Goal: Information Seeking & Learning: Check status

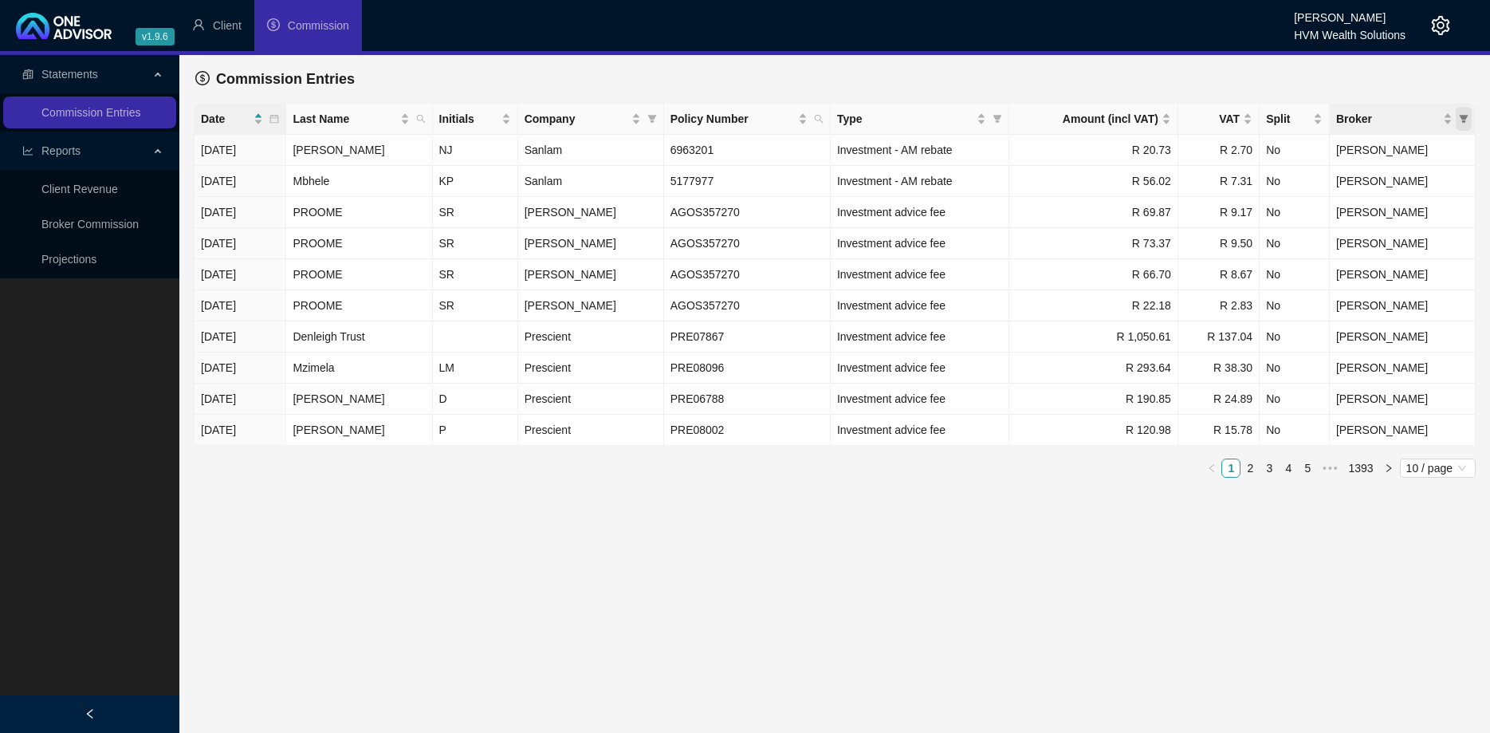
click at [1469, 119] on span "Broker" at bounding box center [1464, 119] width 16 height 24
click at [879, 81] on div "Commission Entries" at bounding box center [834, 78] width 1279 height 35
click at [1251, 471] on link "2" at bounding box center [1250, 468] width 18 height 18
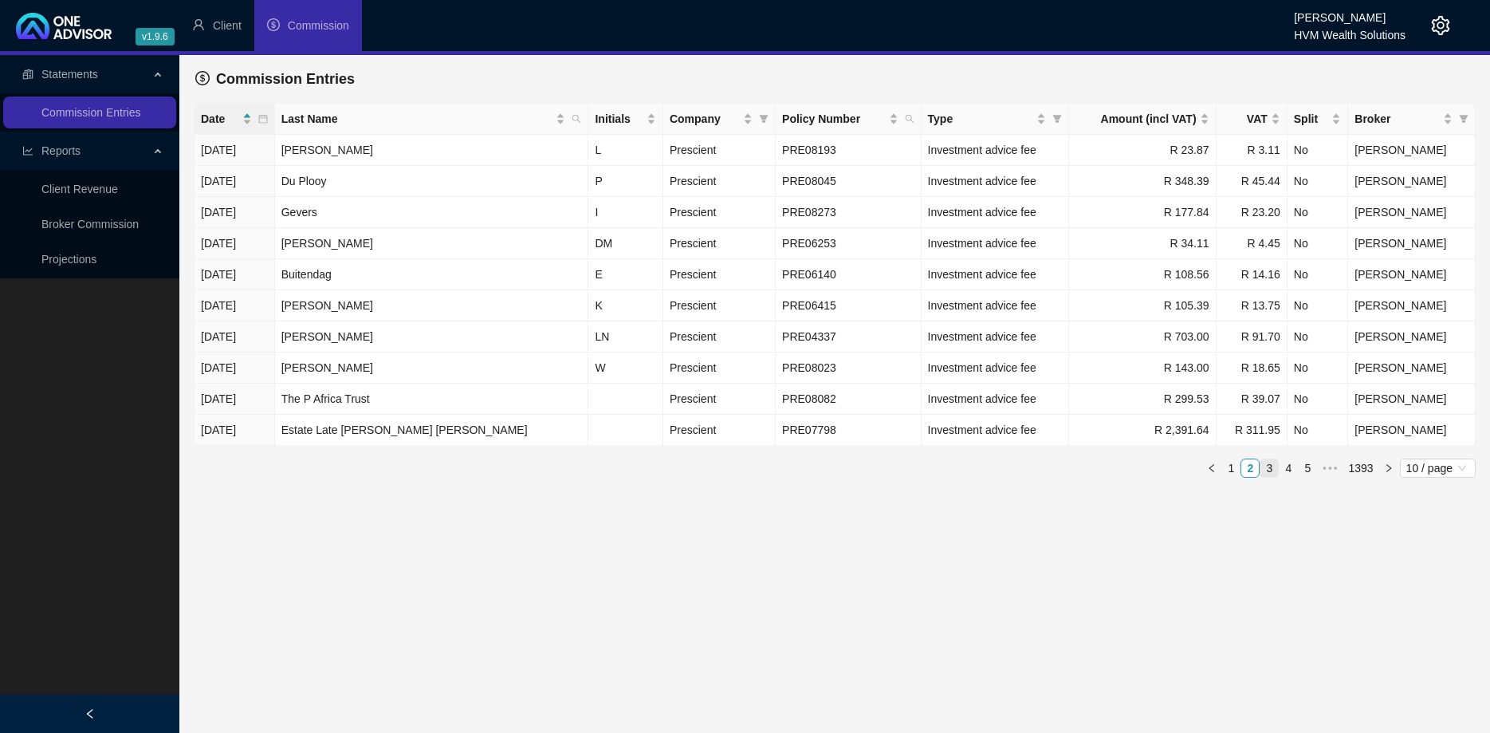
click at [1274, 468] on link "3" at bounding box center [1270, 468] width 18 height 18
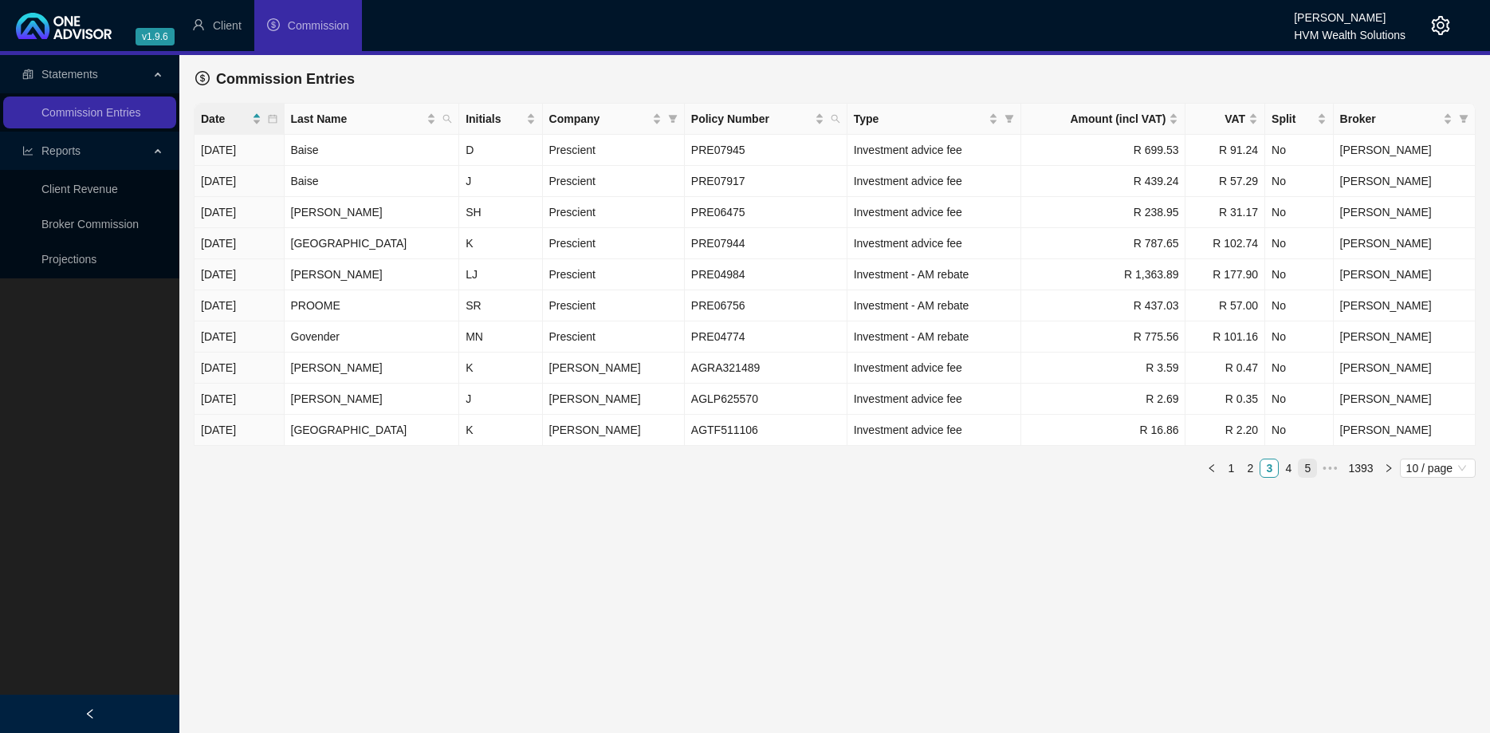
click at [1305, 466] on link "5" at bounding box center [1308, 468] width 18 height 18
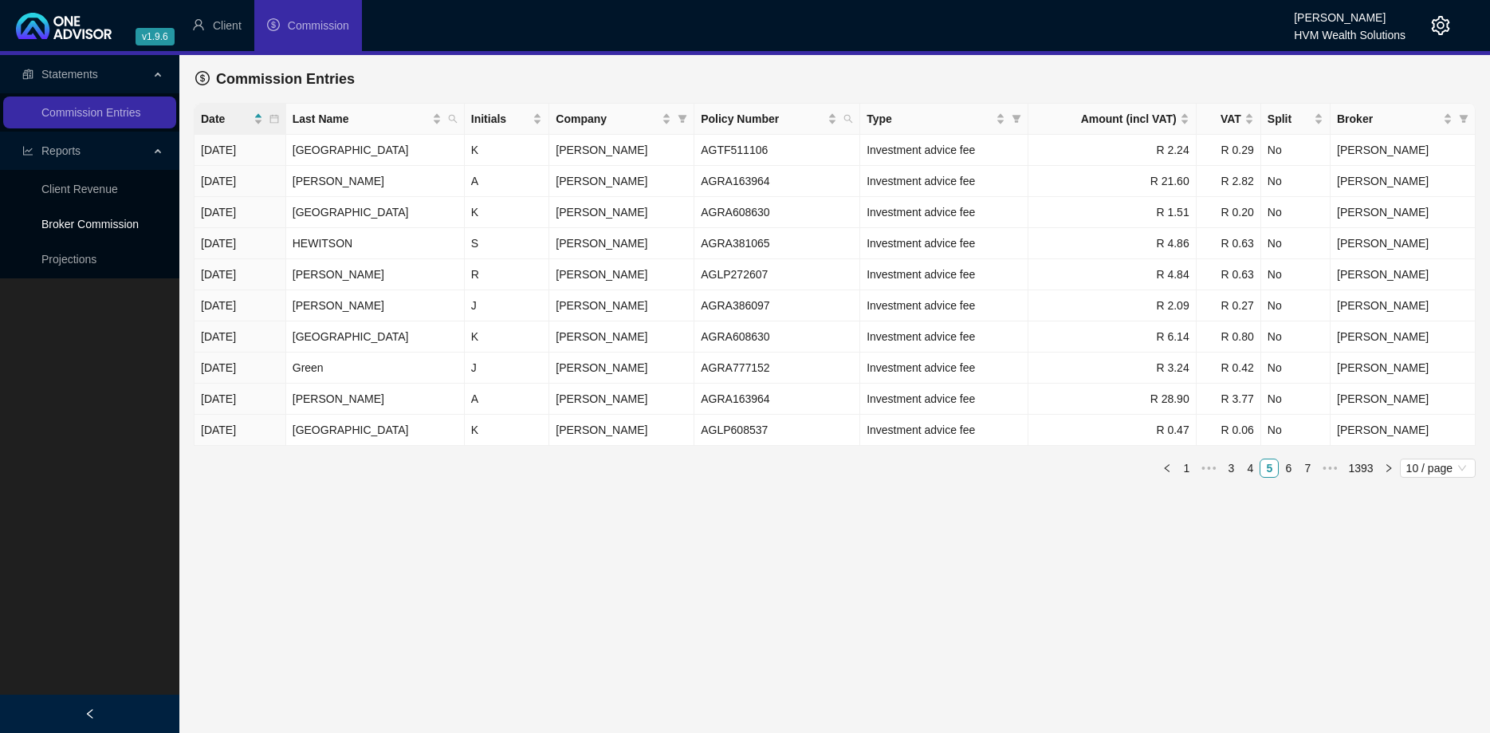
click at [104, 218] on link "Broker Commission" at bounding box center [89, 224] width 97 height 13
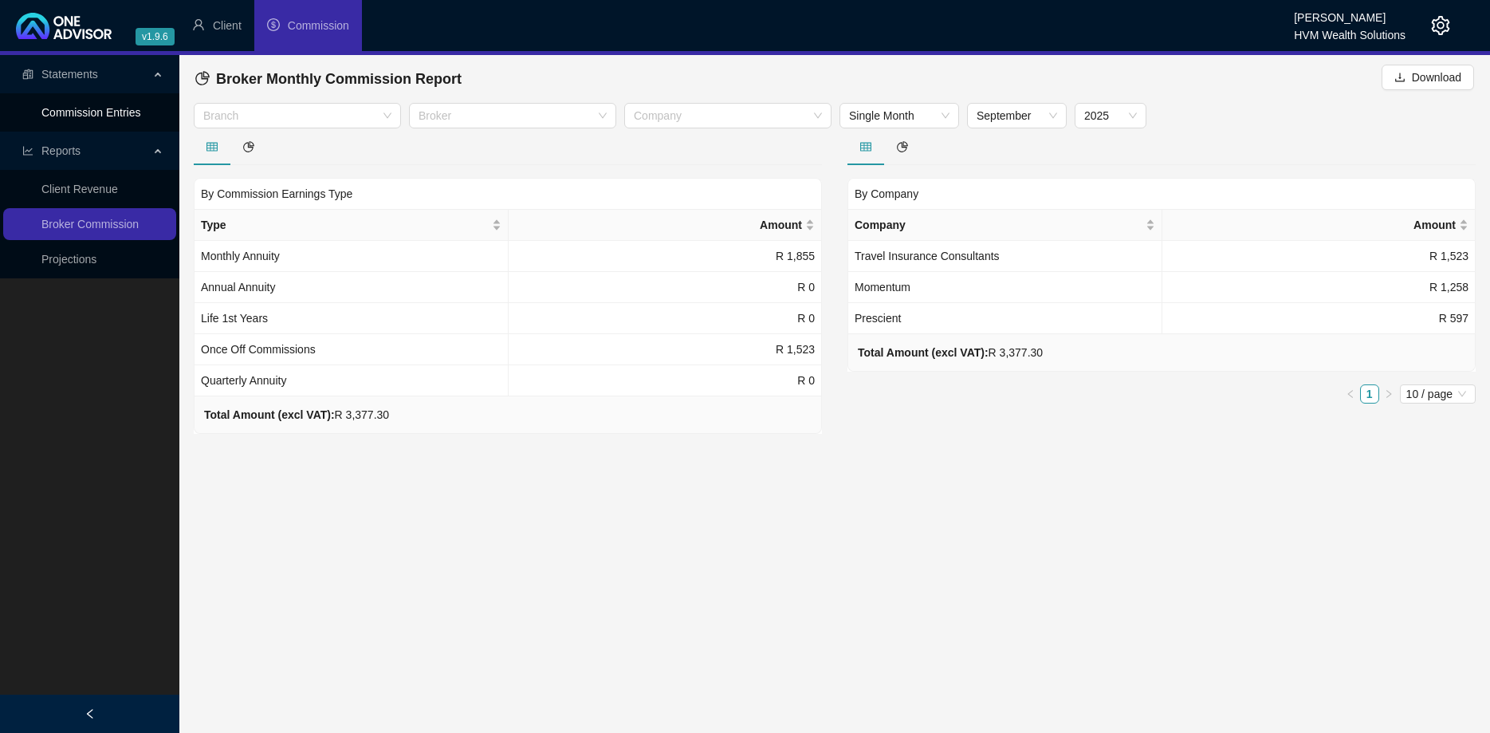
click at [102, 106] on link "Commission Entries" at bounding box center [90, 112] width 99 height 13
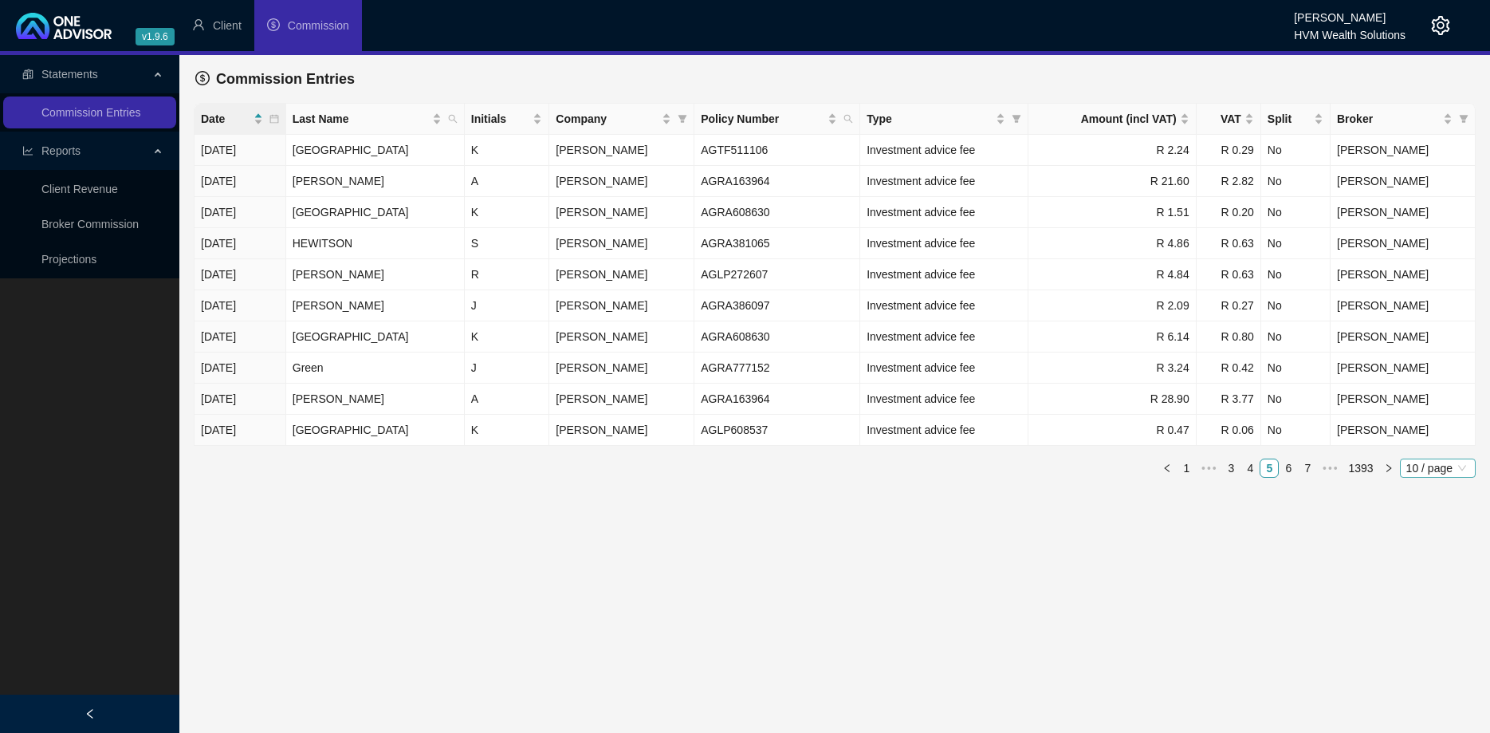
click at [1448, 471] on span "10 / page" at bounding box center [1438, 468] width 63 height 18
click at [1439, 580] on div "100 / page" at bounding box center [1439, 574] width 53 height 18
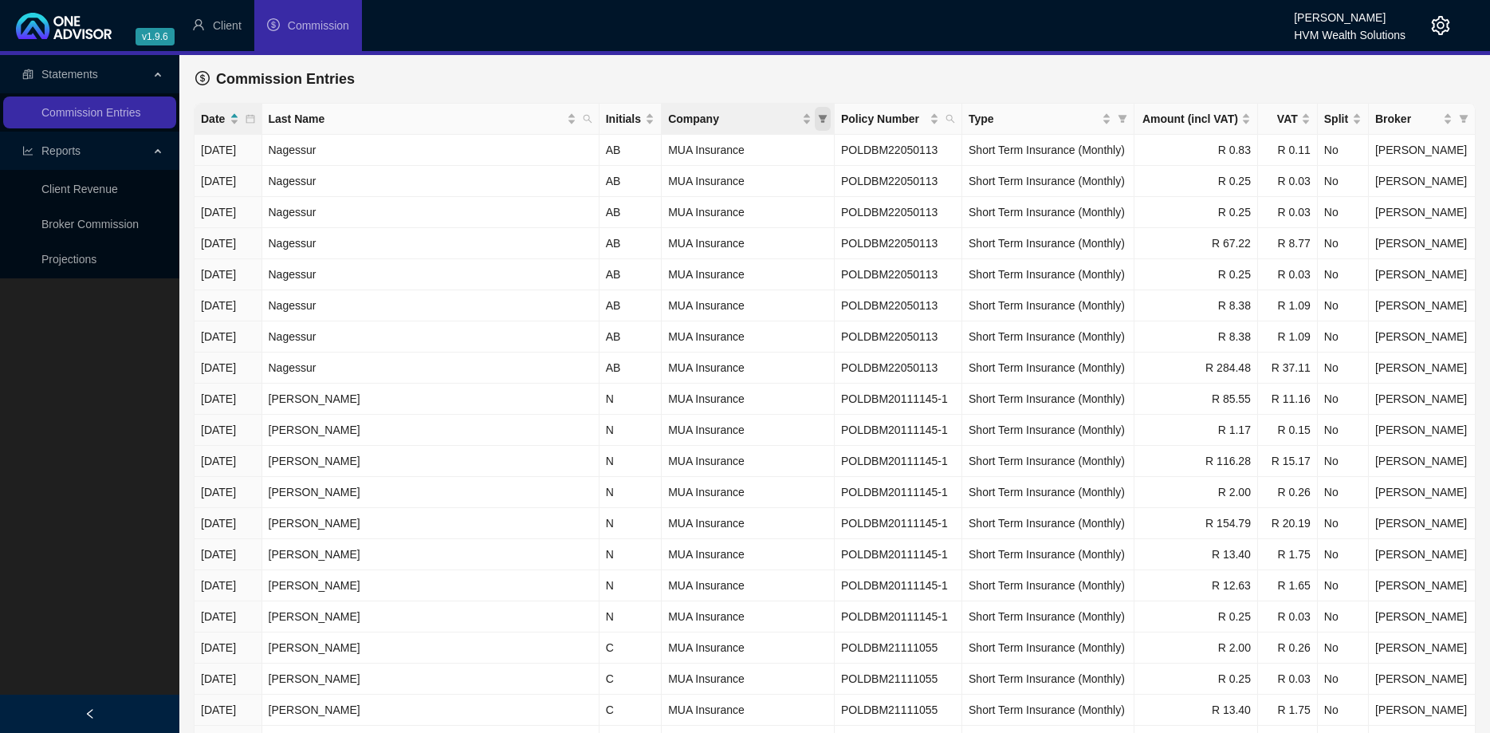
click at [828, 119] on icon "filter" at bounding box center [823, 119] width 10 height 10
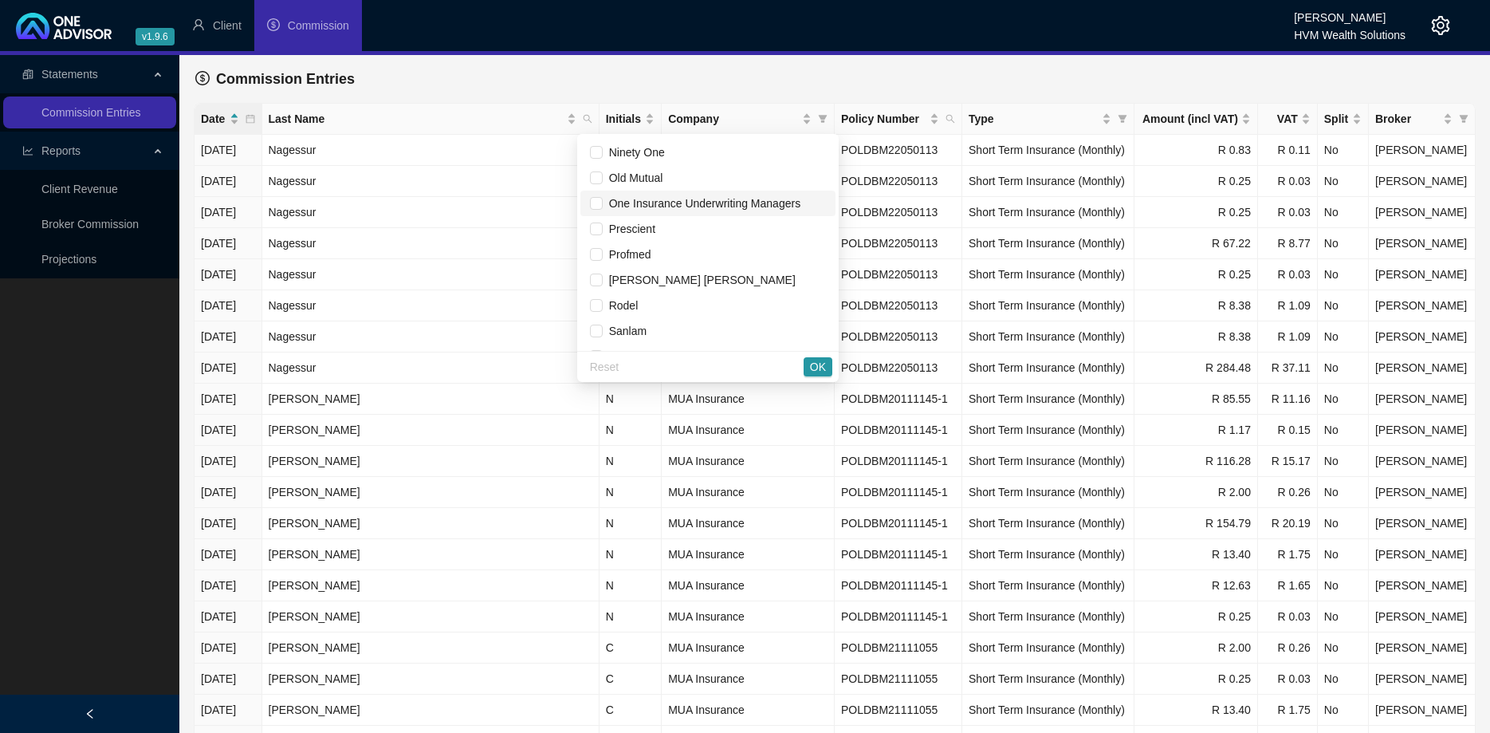
scroll to position [1000, 0]
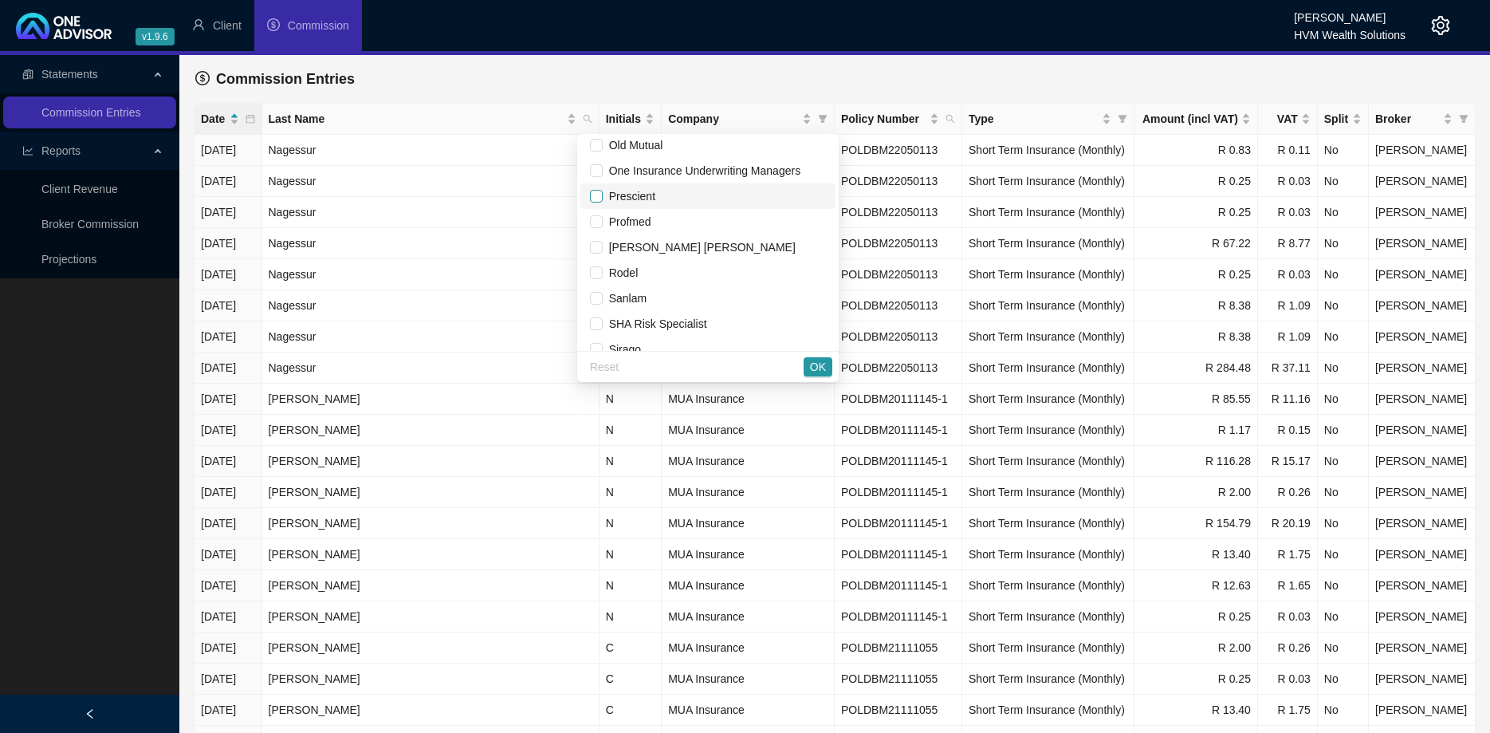
click at [603, 199] on input "checkbox" at bounding box center [596, 196] width 13 height 13
checkbox input "true"
click at [603, 297] on input "checkbox" at bounding box center [596, 298] width 13 height 13
checkbox input "true"
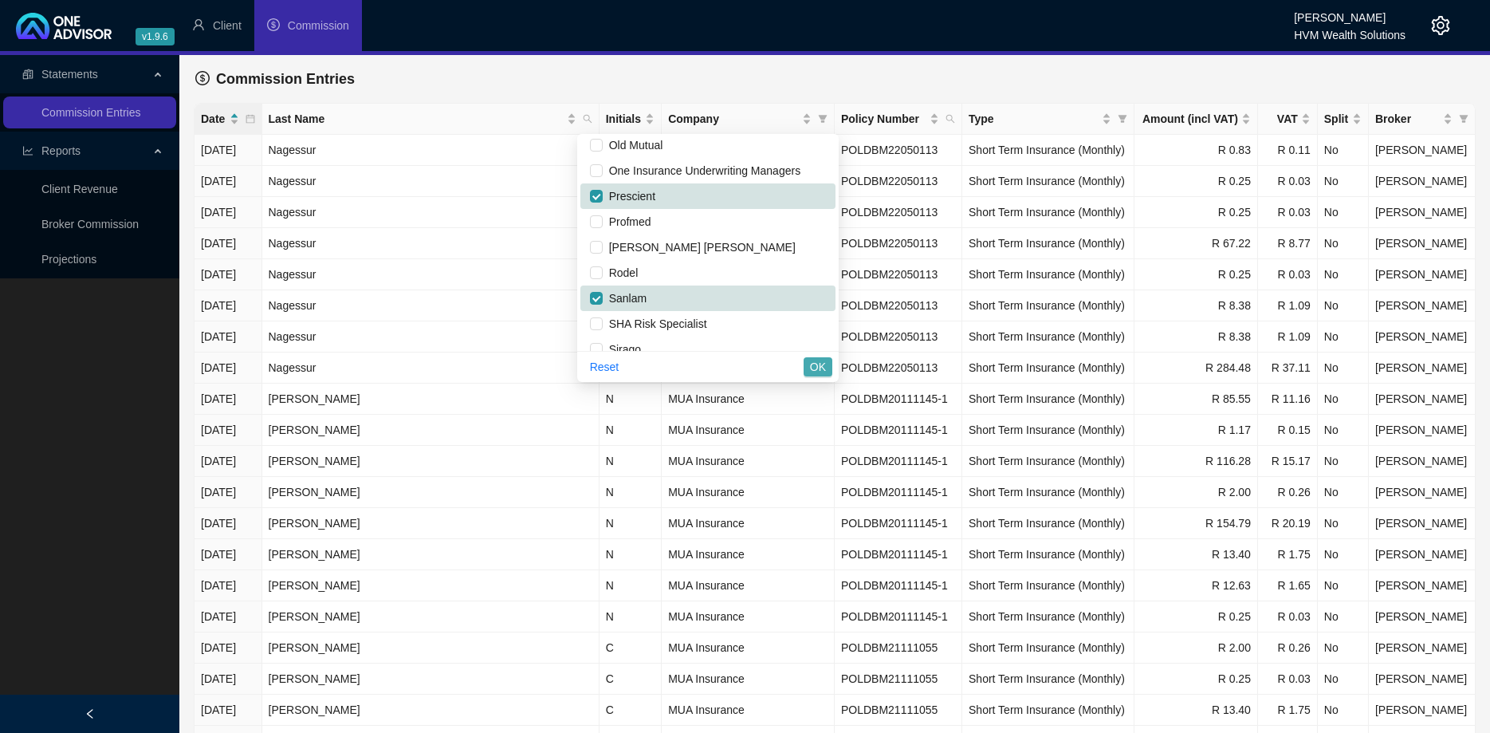
click at [819, 368] on span "OK" at bounding box center [818, 367] width 16 height 18
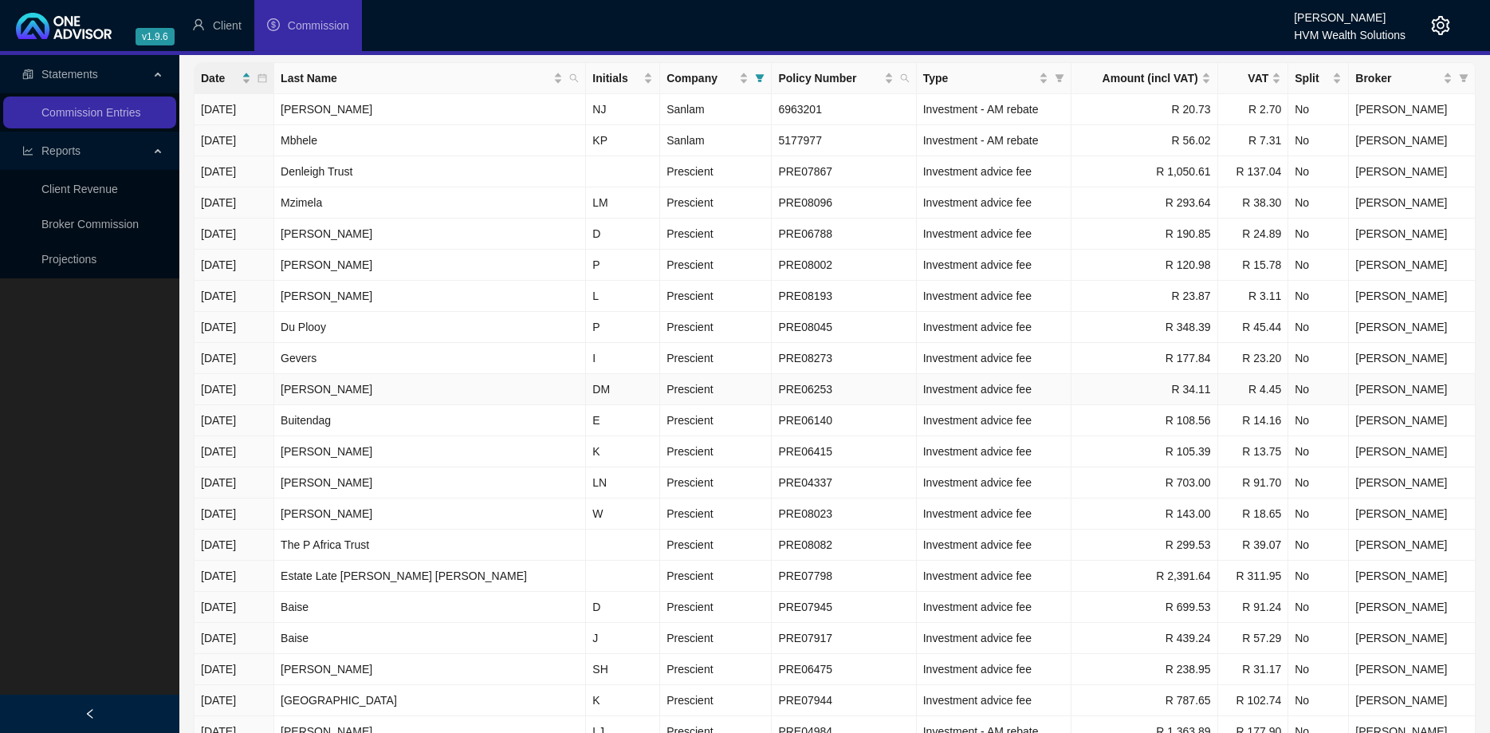
scroll to position [0, 0]
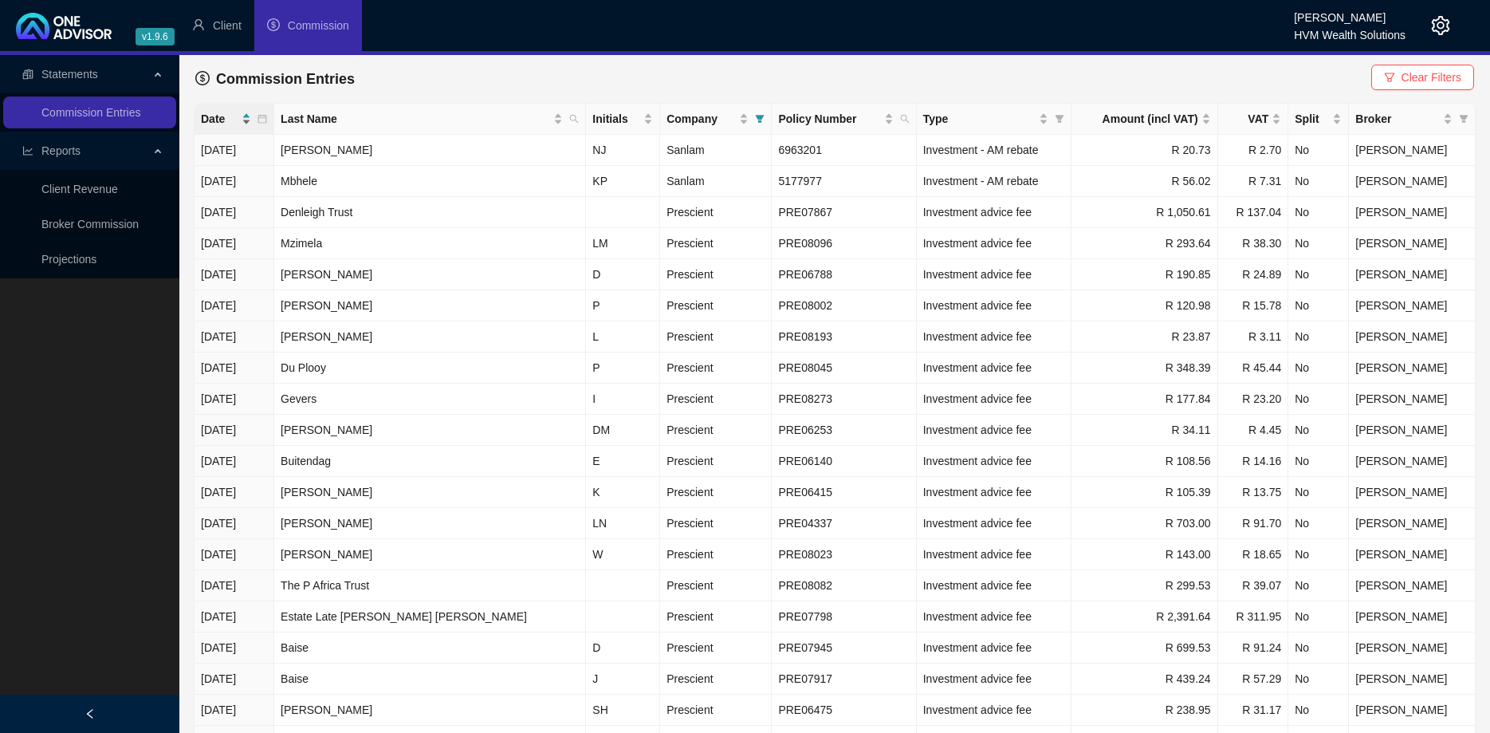
click at [251, 123] on div "Date" at bounding box center [226, 119] width 50 height 18
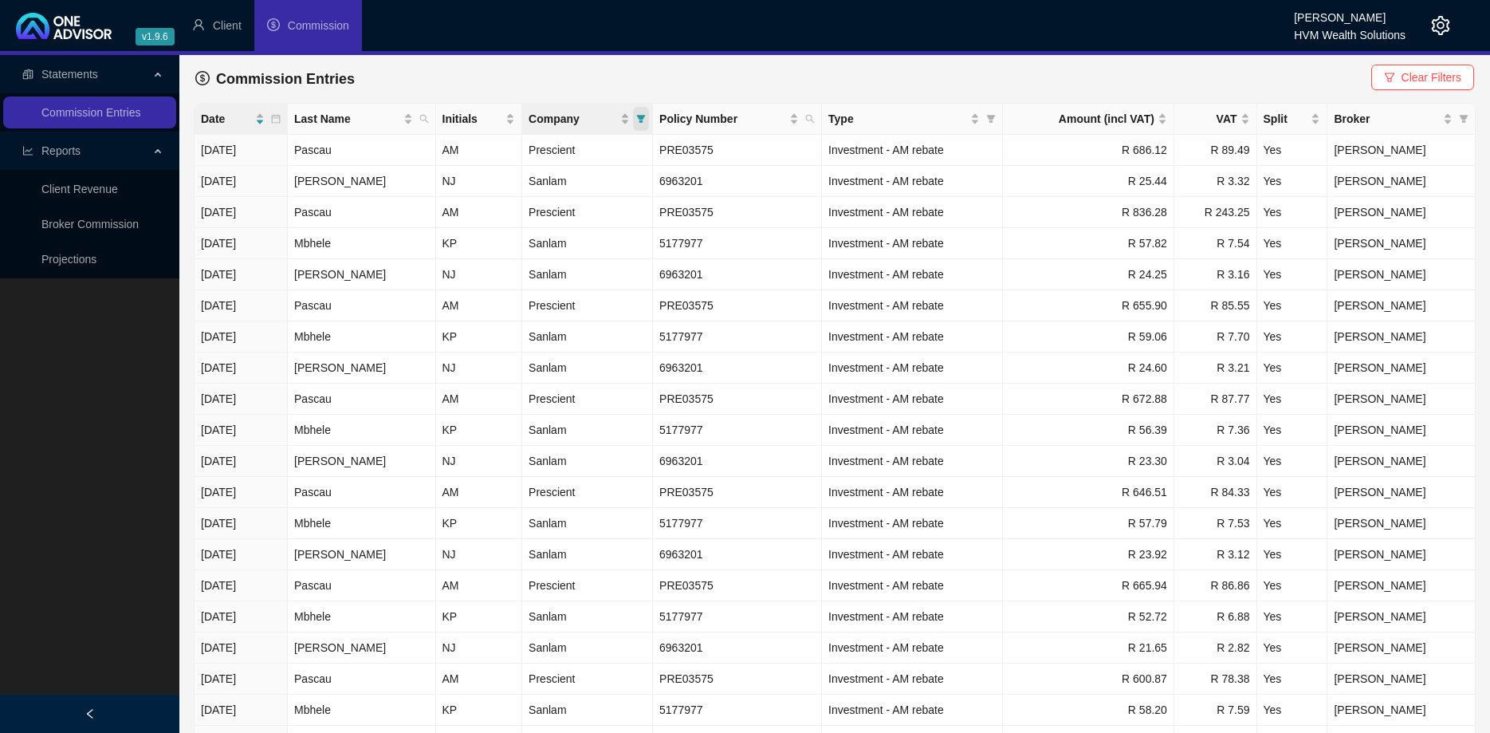
click at [645, 119] on icon "filter" at bounding box center [641, 119] width 9 height 8
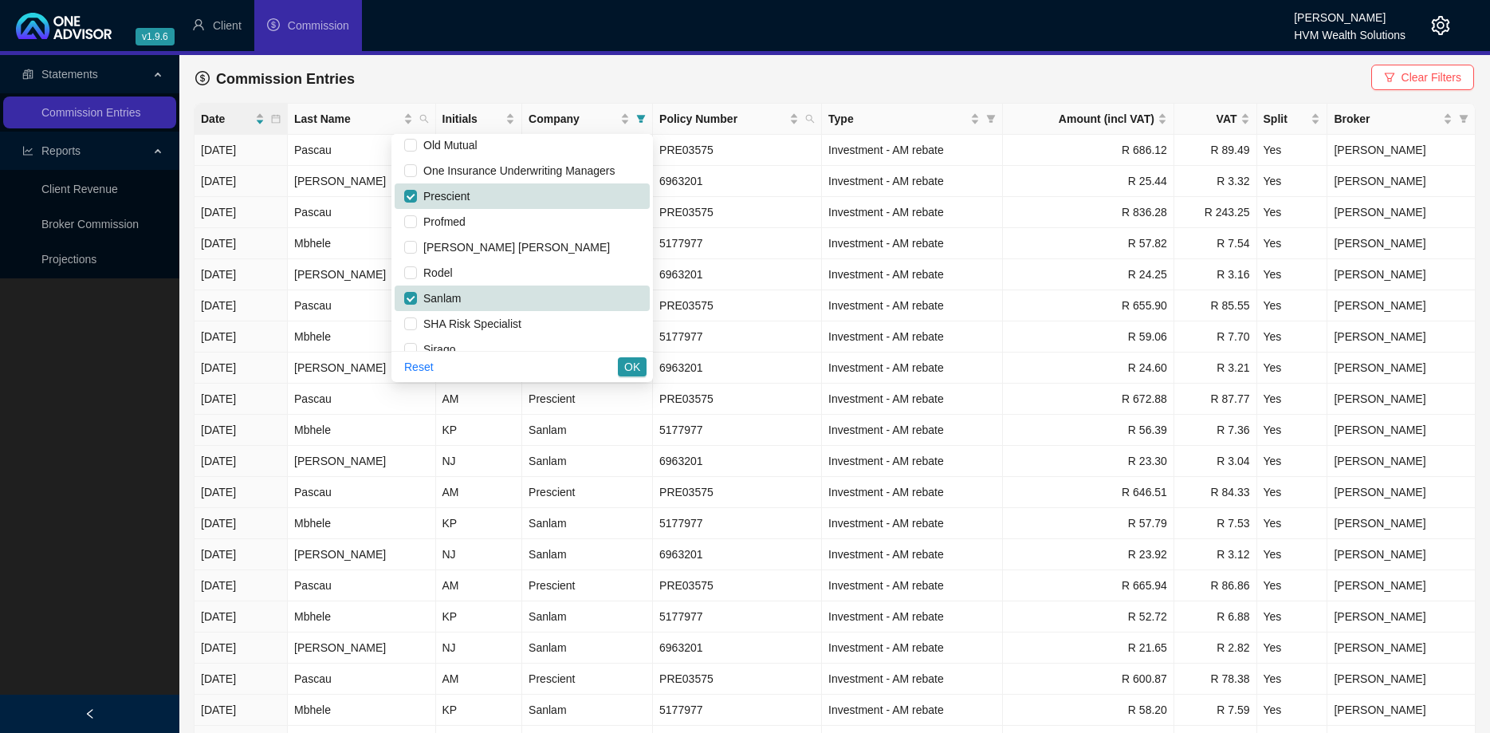
scroll to position [1000, 0]
click at [462, 88] on div "Commission Entries Clear Filters" at bounding box center [834, 78] width 1279 height 35
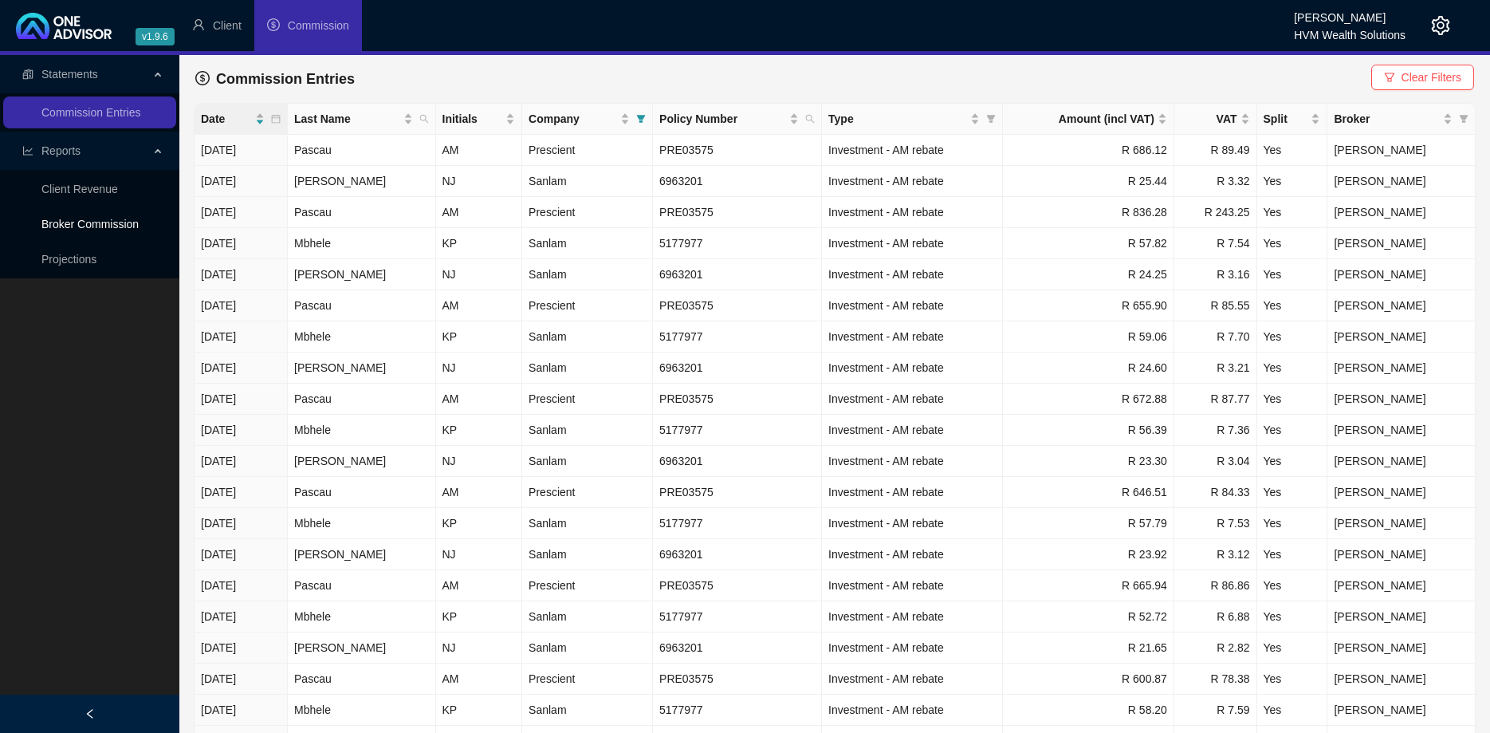
click at [98, 227] on link "Broker Commission" at bounding box center [89, 224] width 97 height 13
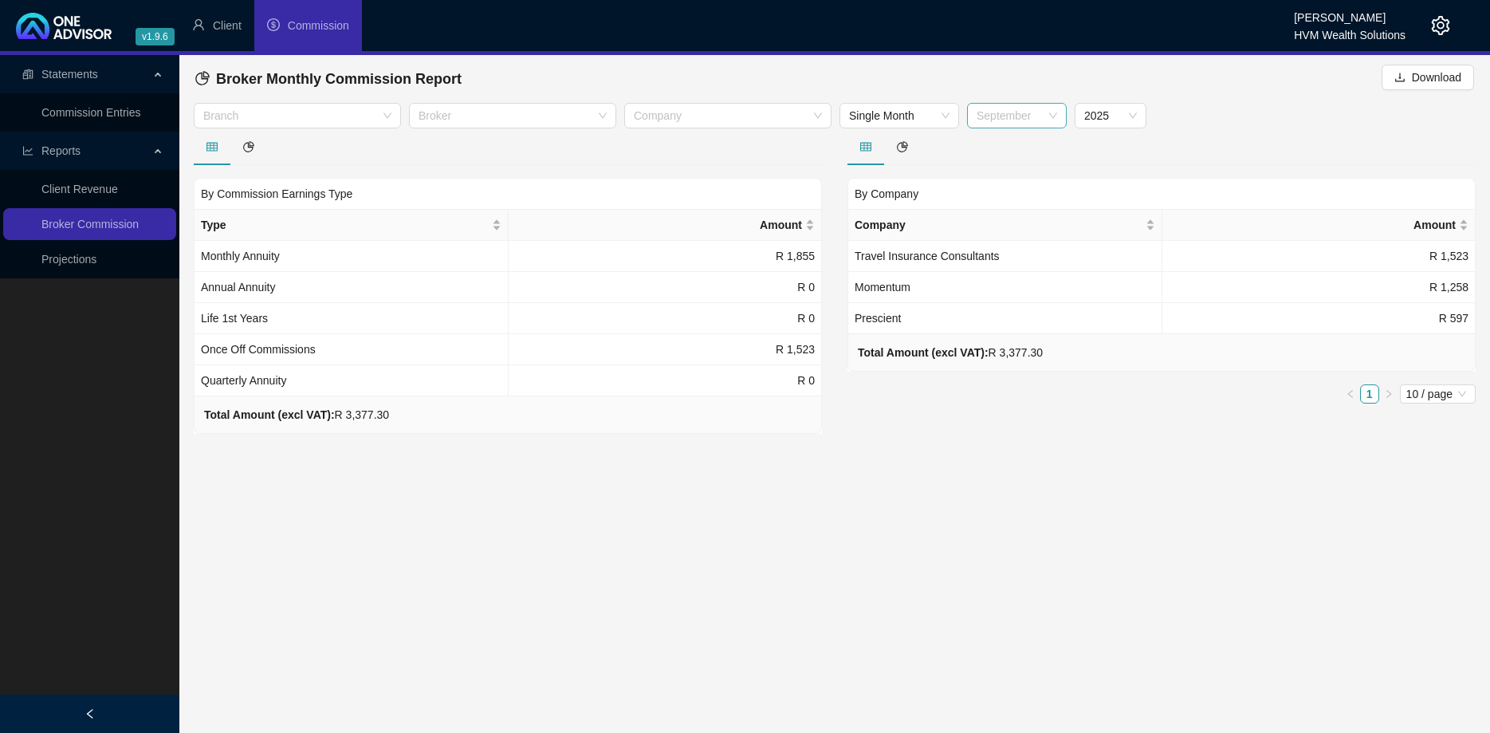
click at [1026, 122] on span "September" at bounding box center [1017, 116] width 81 height 24
click at [1012, 296] on div "August" at bounding box center [1017, 301] width 74 height 18
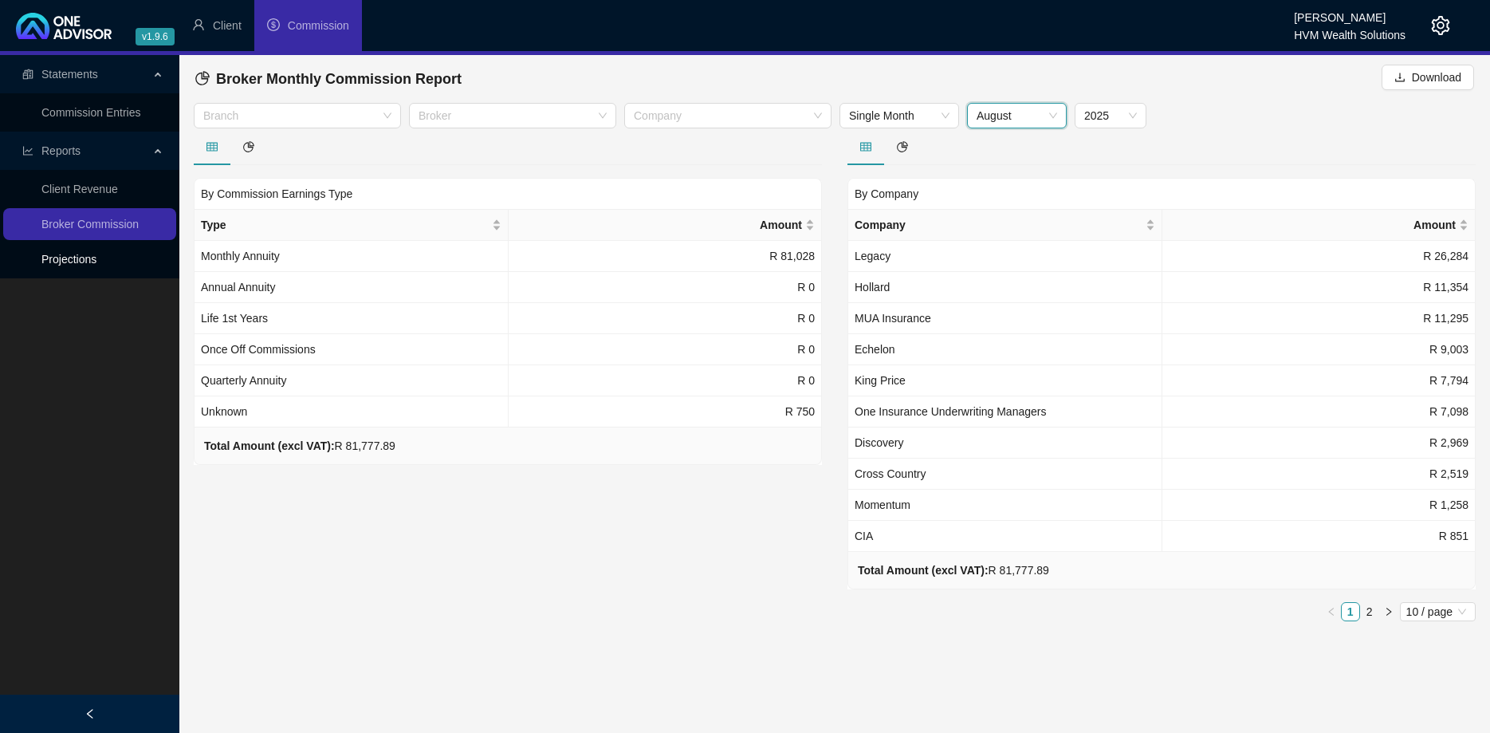
click at [96, 256] on link "Projections" at bounding box center [68, 259] width 55 height 13
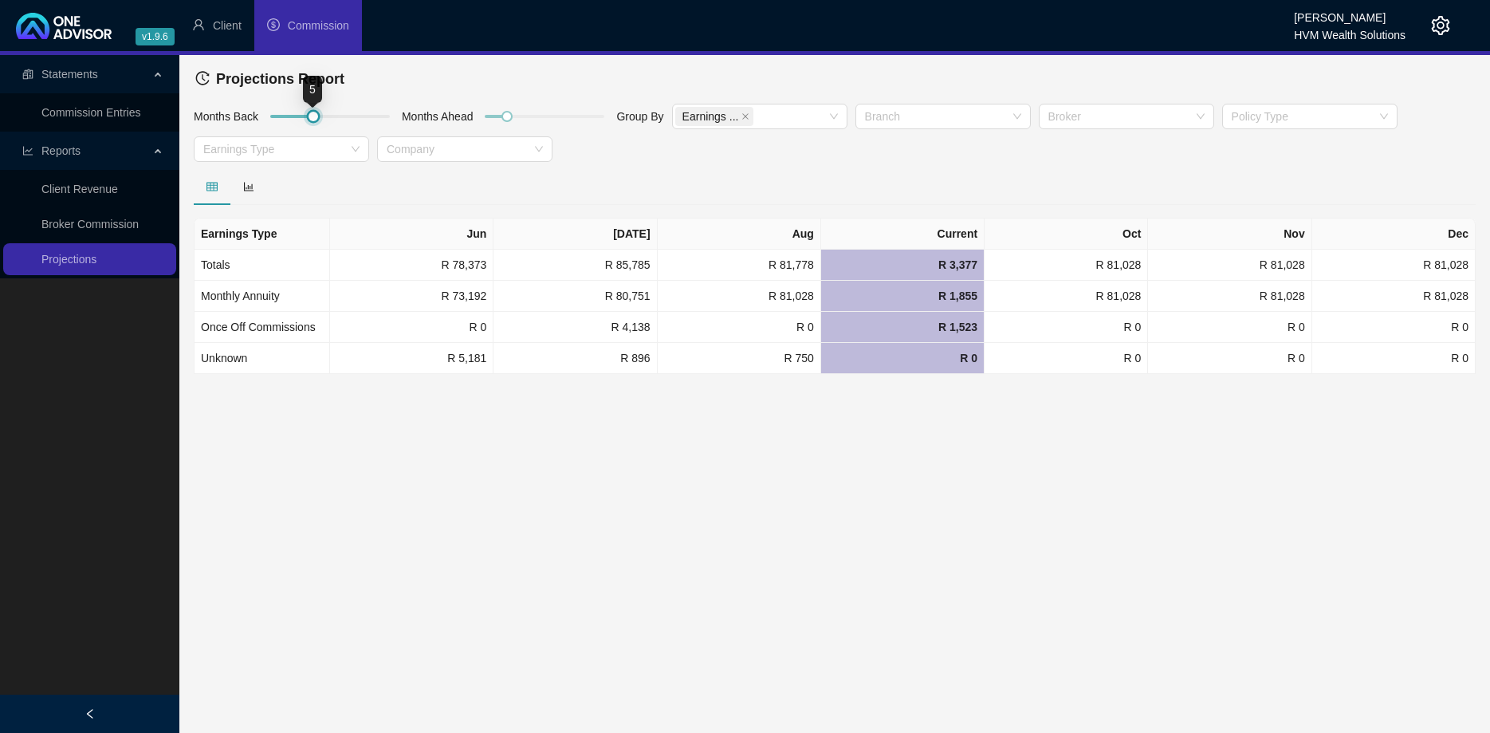
drag, startPoint x: 295, startPoint y: 115, endPoint x: 317, endPoint y: 116, distance: 22.3
click at [317, 116] on div at bounding box center [313, 116] width 8 height 8
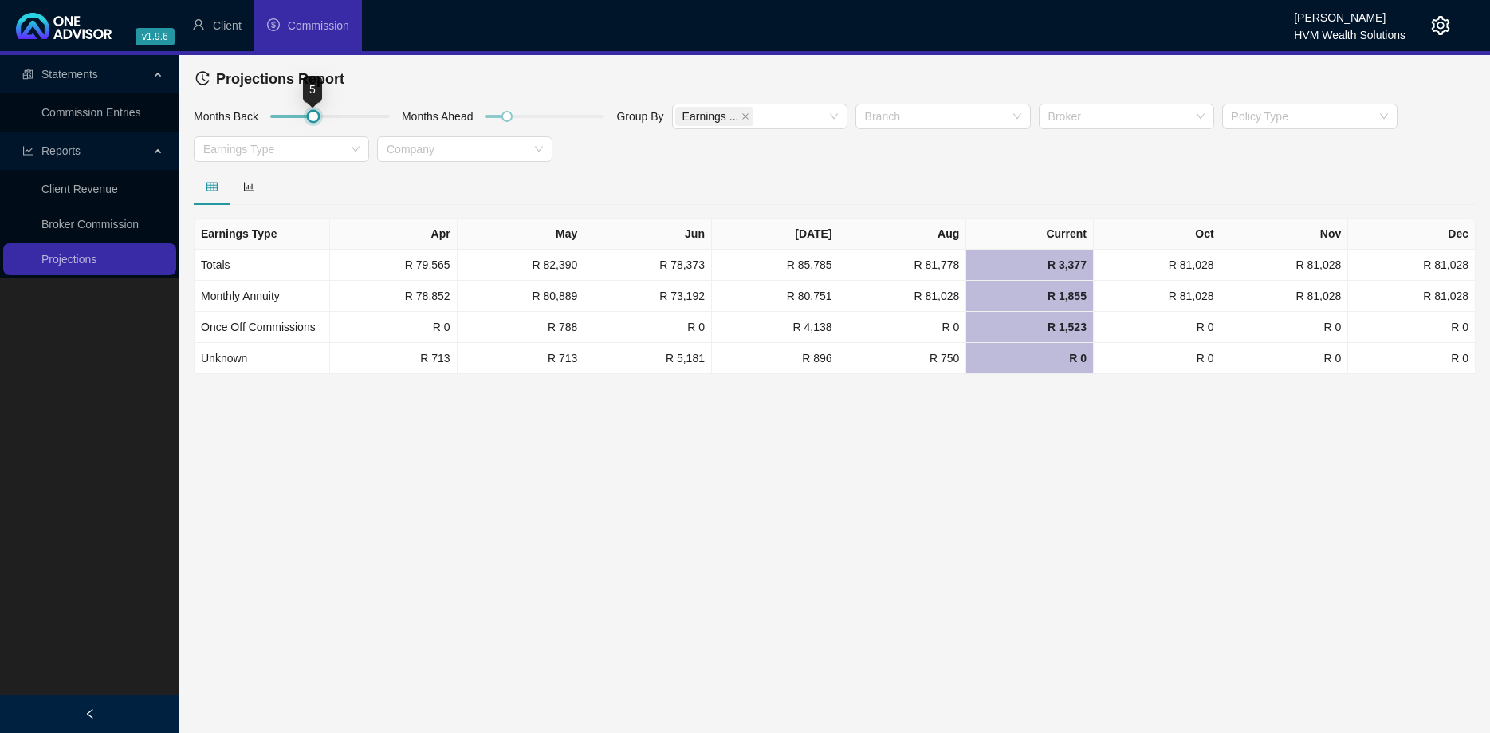
drag, startPoint x: 317, startPoint y: 116, endPoint x: 352, endPoint y: 114, distance: 34.3
click at [317, 114] on div at bounding box center [313, 116] width 8 height 8
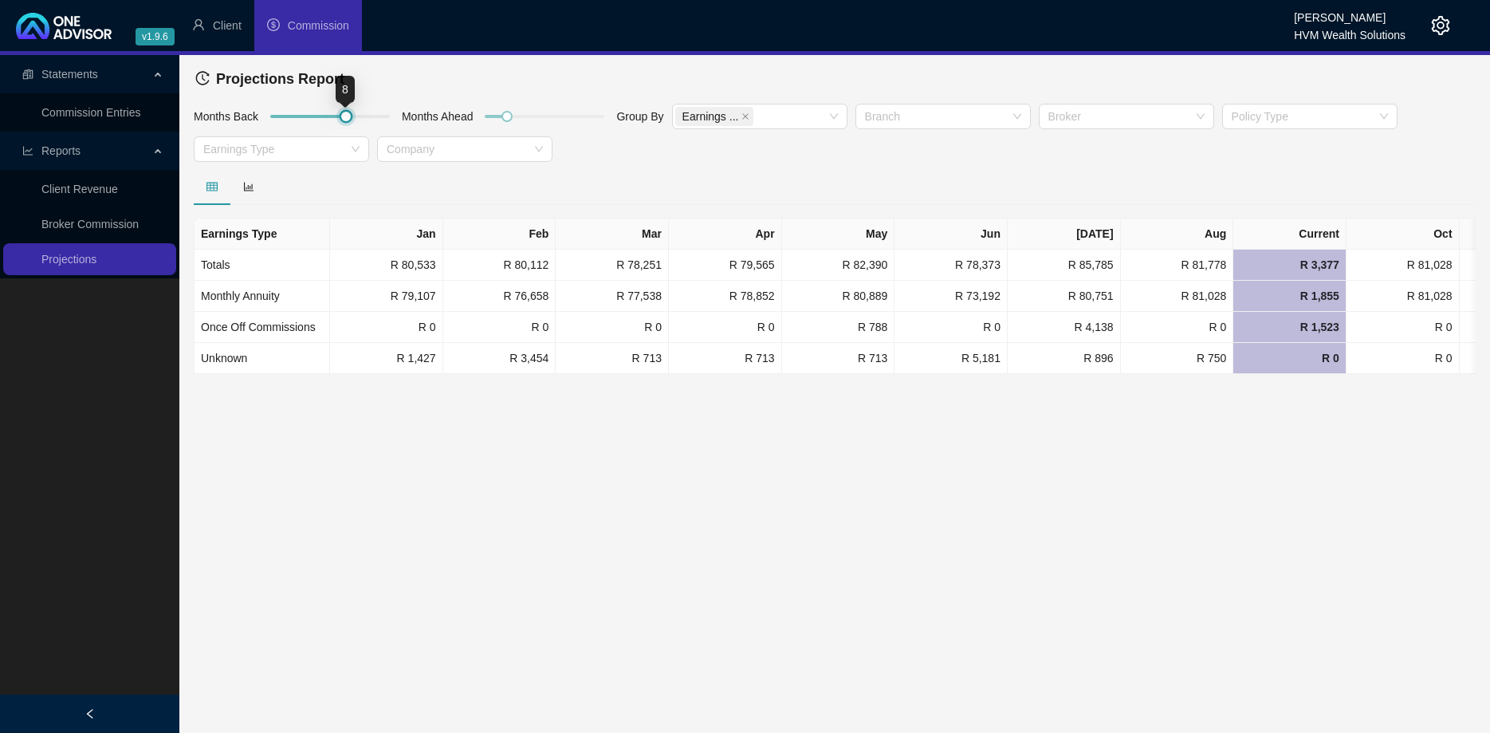
click at [350, 114] on div at bounding box center [346, 116] width 8 height 8
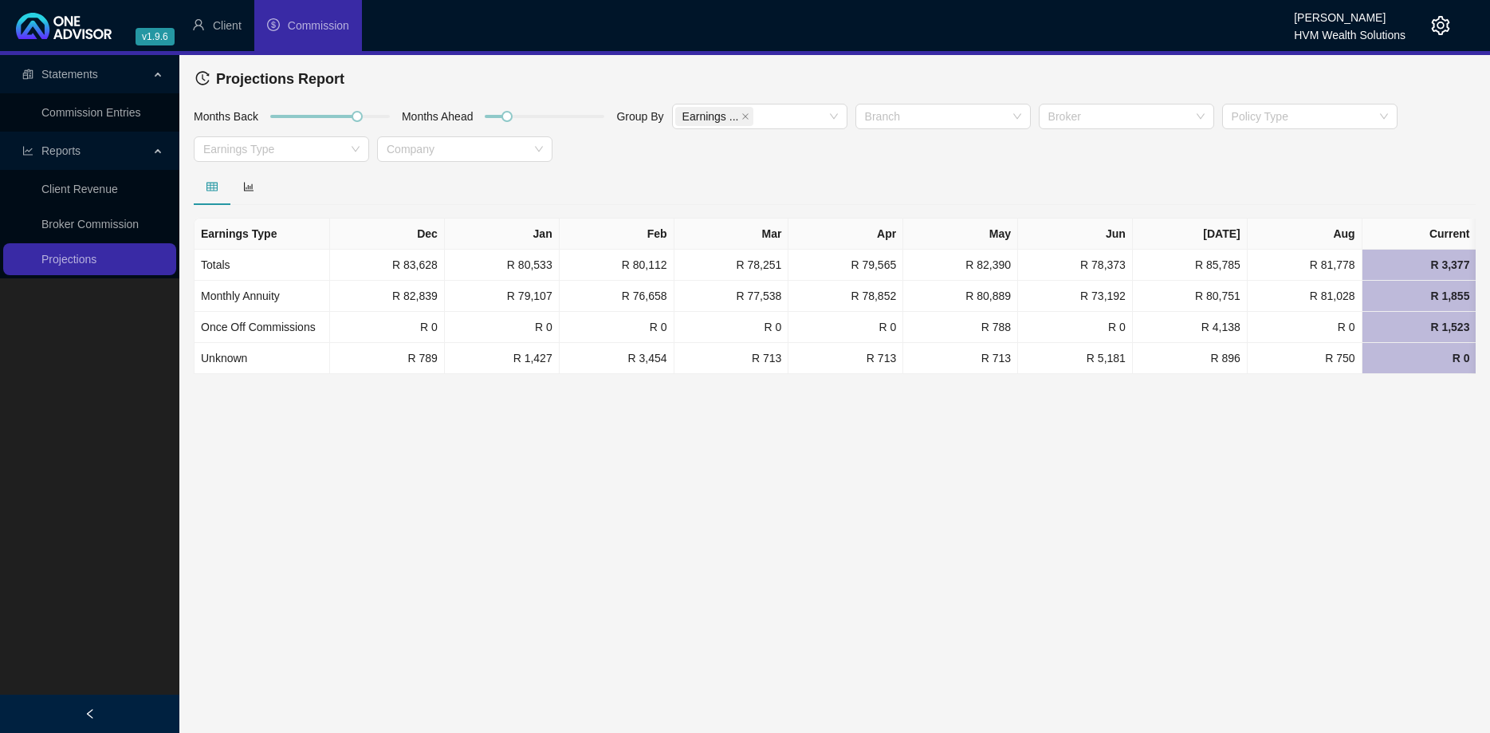
click at [809, 176] on div at bounding box center [835, 186] width 1282 height 37
click at [248, 183] on icon "bar-chart" at bounding box center [248, 186] width 11 height 11
